Goal: Task Accomplishment & Management: Manage account settings

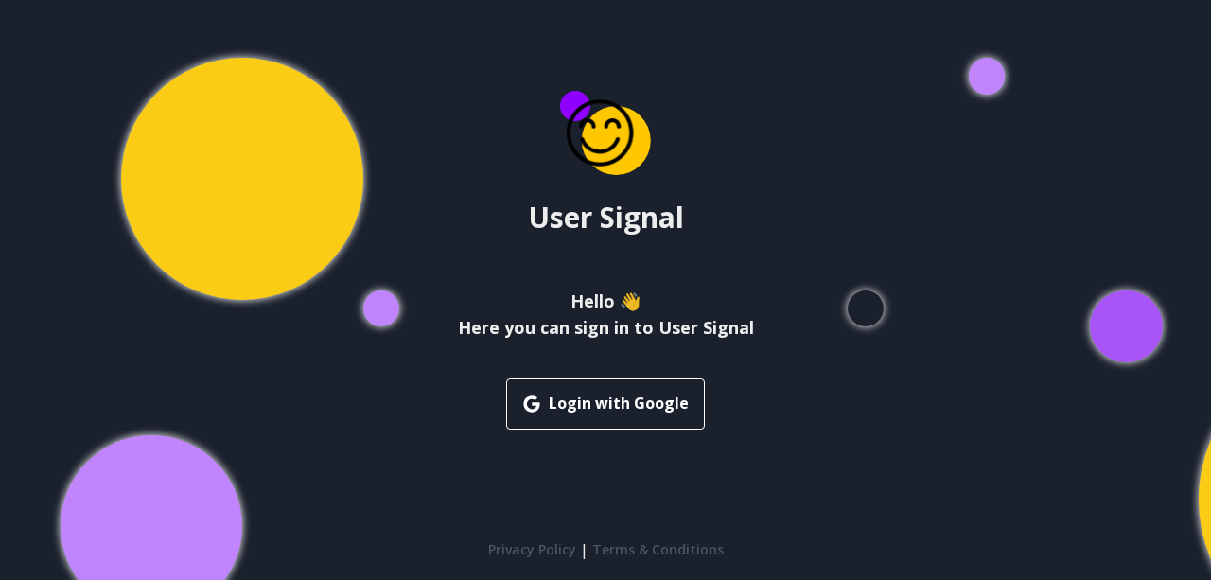
click at [596, 412] on button "Login with Google" at bounding box center [605, 403] width 199 height 51
click at [581, 413] on button "Login with Google" at bounding box center [605, 403] width 199 height 51
click at [652, 429] on div "User Signal Hello 👋 Here you can sign in to User Signal Login with Google Priva…" at bounding box center [605, 290] width 1211 height 580
click at [640, 410] on button "Login with Google" at bounding box center [605, 403] width 199 height 51
click at [657, 181] on div "User Signal Hello 👋 Here you can sign in to User Signal Login with Google" at bounding box center [606, 260] width 296 height 339
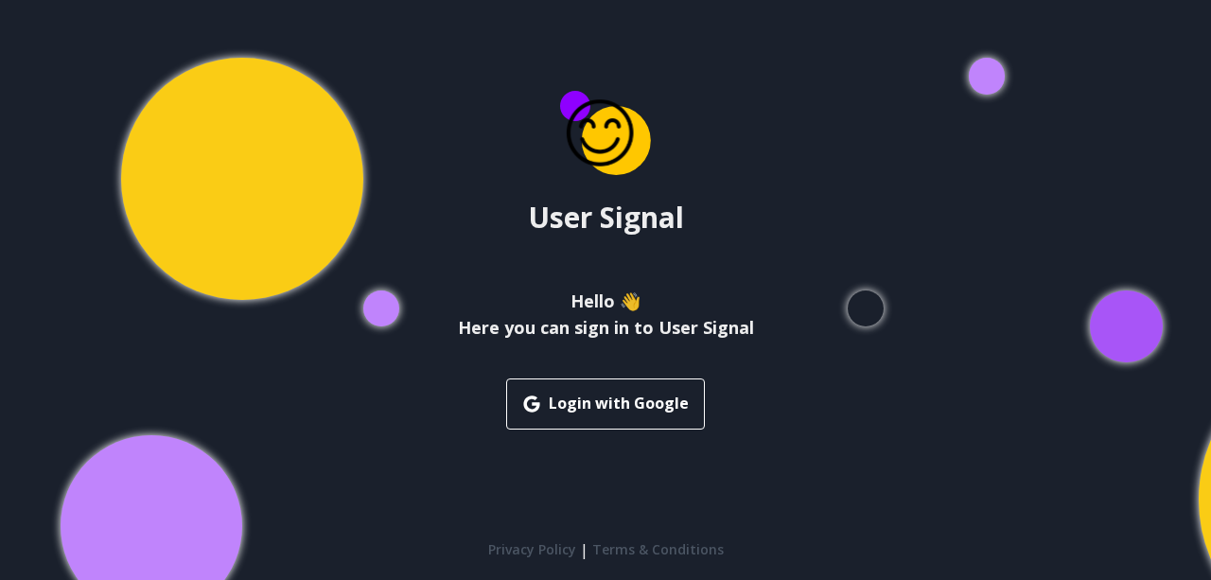
click at [608, 151] on icon at bounding box center [600, 132] width 67 height 67
click at [221, 343] on div "User Signal Hello 👋 Here you can sign in to User Signal Login with Google Priva…" at bounding box center [605, 290] width 1211 height 580
click at [588, 463] on div "User Signal Hello 👋 Here you can sign in to User Signal Login with Google Priva…" at bounding box center [605, 290] width 1211 height 580
click at [541, 412] on icon "button" at bounding box center [531, 404] width 19 height 19
click at [1092, 114] on div "User Signal Hello 👋 Here you can sign in to User Signal Login with Google Priva…" at bounding box center [605, 290] width 1211 height 580
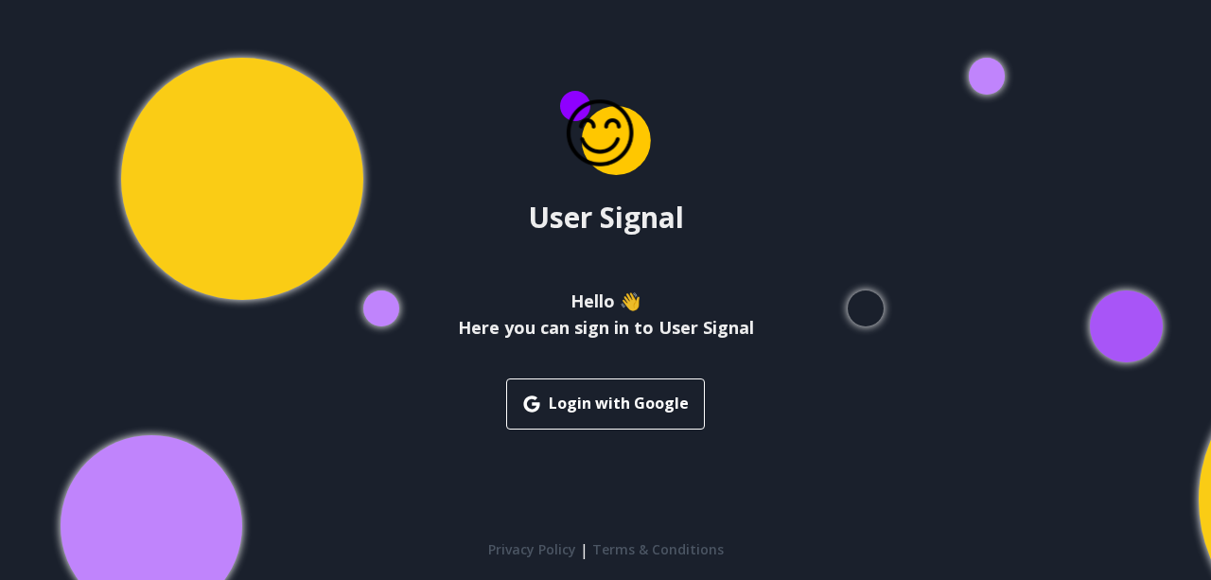
click at [1092, 114] on div "User Signal Hello 👋 Here you can sign in to User Signal Login with Google Priva…" at bounding box center [605, 290] width 1211 height 580
click at [992, 60] on div "User Signal Hello 👋 Here you can sign in to User Signal Login with Google Priva…" at bounding box center [605, 290] width 1211 height 580
click at [666, 311] on h3 "Hello 👋" at bounding box center [606, 301] width 296 height 26
click at [640, 326] on h4 "Here you can sign in to User Signal" at bounding box center [606, 327] width 296 height 26
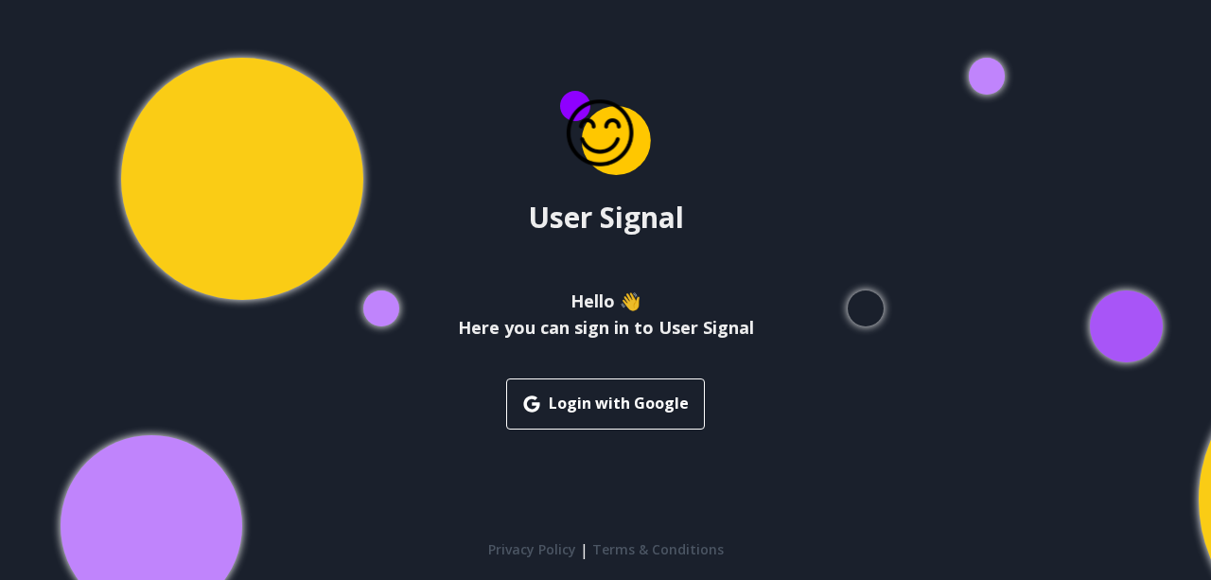
click at [623, 187] on div "User Signal Hello 👋 Here you can sign in to User Signal Login with Google" at bounding box center [606, 260] width 296 height 339
click at [623, 185] on div "User Signal Hello 👋 Here you can sign in to User Signal Login with Google" at bounding box center [606, 260] width 296 height 339
click at [611, 130] on icon at bounding box center [600, 132] width 67 height 67
click at [653, 387] on button "Login with Google" at bounding box center [605, 403] width 199 height 51
click at [448, 436] on div "User Signal Hello 👋 Here you can sign in to User Signal Login with Google Priva…" at bounding box center [605, 290] width 1211 height 580
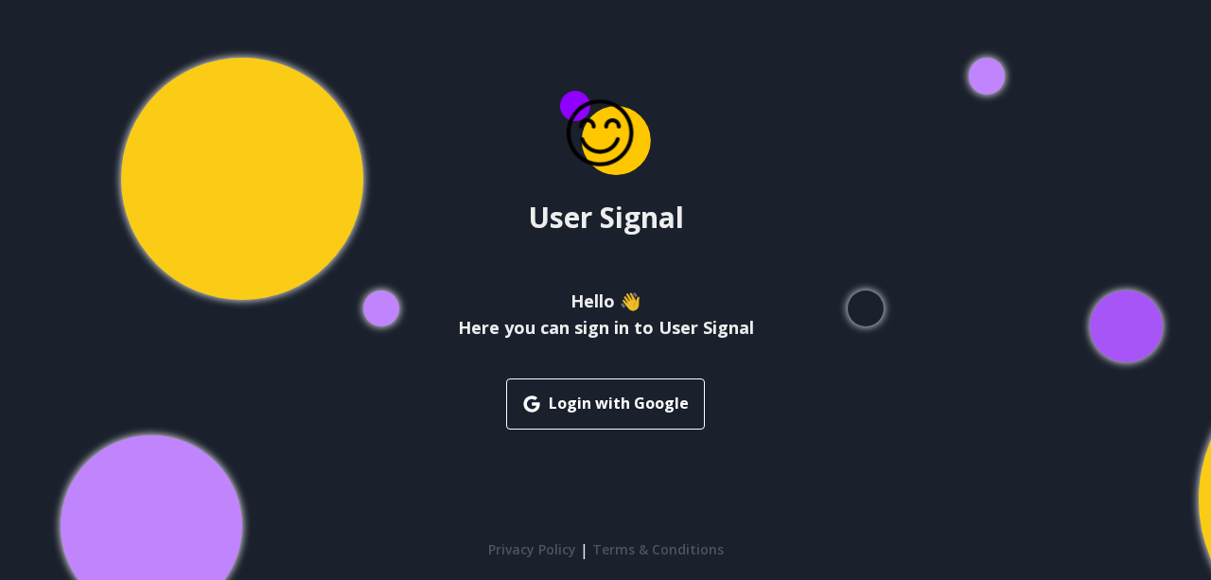
click at [439, 387] on div "User Signal Hello 👋 Here you can sign in to User Signal Login with Google Priva…" at bounding box center [605, 290] width 1211 height 580
drag, startPoint x: 250, startPoint y: 381, endPoint x: 226, endPoint y: 381, distance: 23.7
click at [228, 381] on div "User Signal Hello 👋 Here you can sign in to User Signal Login with Google Priva…" at bounding box center [605, 290] width 1211 height 580
drag, startPoint x: 155, startPoint y: 407, endPoint x: 97, endPoint y: 442, distance: 68.3
click at [119, 427] on div "User Signal Hello 👋 Here you can sign in to User Signal Login with Google Priva…" at bounding box center [605, 290] width 1211 height 580
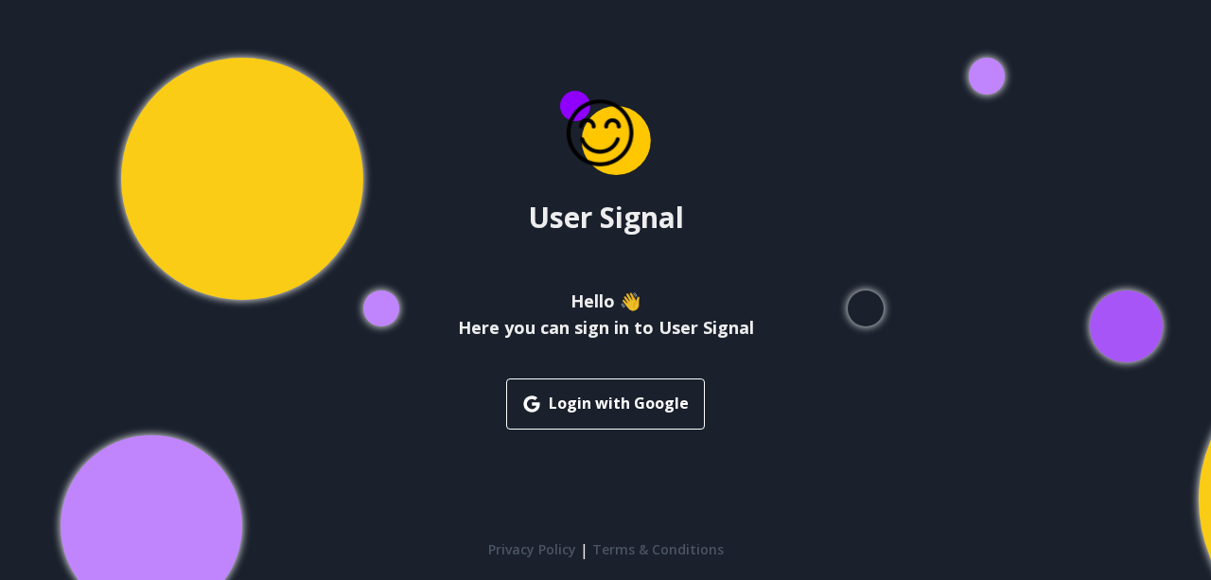
click at [161, 489] on div "User Signal Hello 👋 Here you can sign in to User Signal Login with Google Priva…" at bounding box center [605, 290] width 1211 height 580
click at [641, 552] on link "Terms & Conditions" at bounding box center [658, 549] width 132 height 19
click at [606, 403] on button "Login with Google" at bounding box center [605, 403] width 199 height 51
click at [725, 448] on div "User Signal Hello 👋 Here you can sign in to User Signal Login with Google Priva…" at bounding box center [605, 290] width 1211 height 580
